Goal: Information Seeking & Learning: Learn about a topic

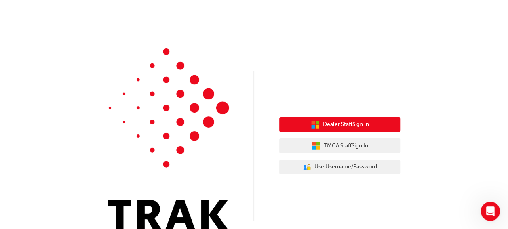
click at [340, 124] on span "Dealer Staff Sign In" at bounding box center [346, 124] width 46 height 9
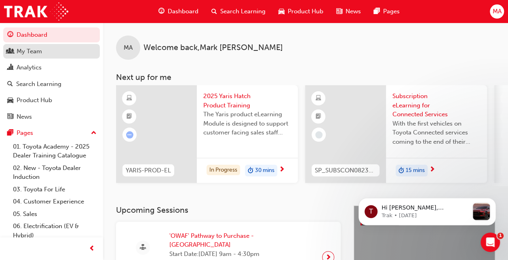
click at [27, 47] on div "My Team" at bounding box center [29, 51] width 25 height 9
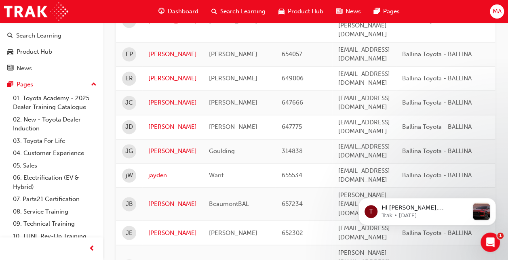
scroll to position [531, 0]
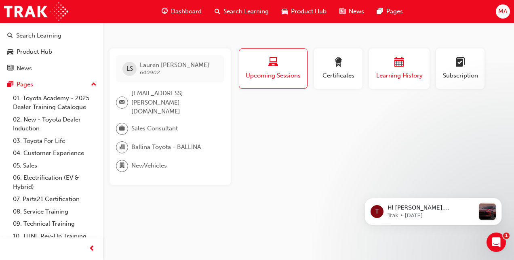
click at [395, 73] on span "Learning History" at bounding box center [399, 75] width 49 height 9
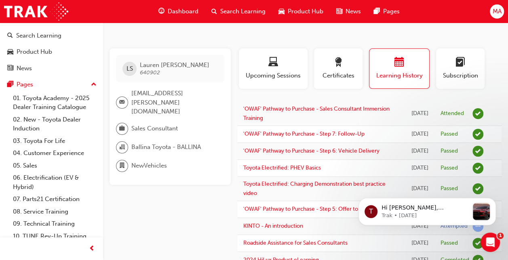
click at [220, 11] on span "Search Learning" at bounding box center [242, 11] width 45 height 9
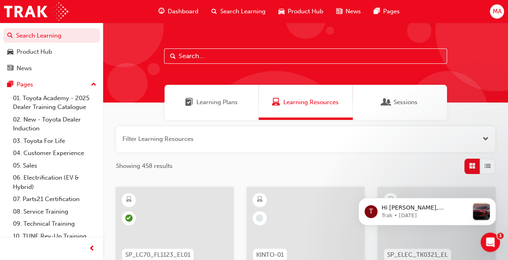
click at [195, 57] on input "text" at bounding box center [305, 56] width 283 height 15
type input "f"
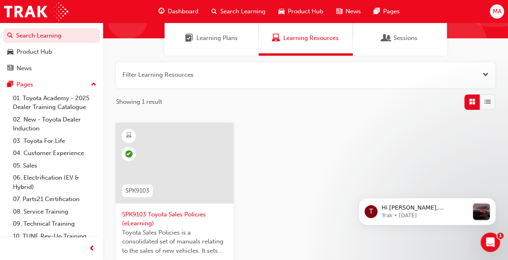
scroll to position [65, 0]
type input "toyota sales policies"
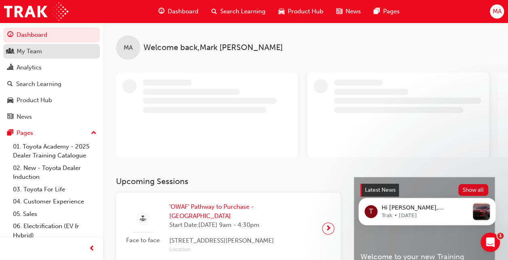
click at [37, 52] on div "My Team" at bounding box center [29, 51] width 25 height 9
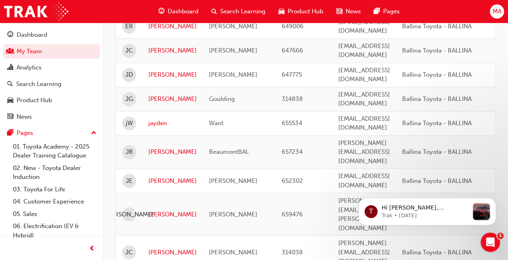
scroll to position [566, 0]
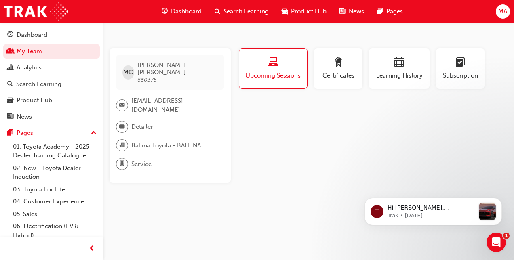
click at [270, 74] on span "Upcoming Sessions" at bounding box center [273, 75] width 56 height 9
